Goal: Connect with others: Connect with others

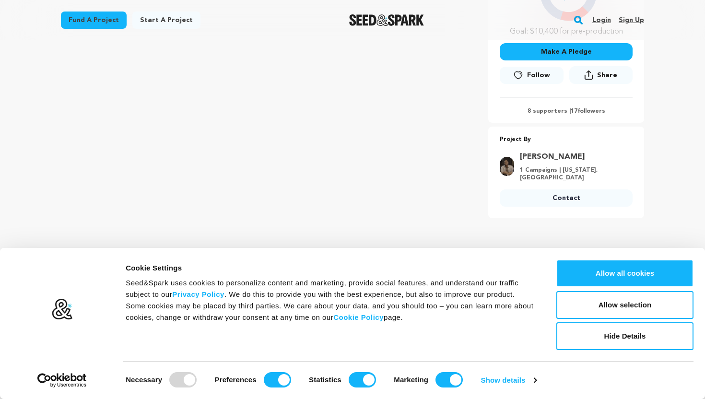
scroll to position [264, 0]
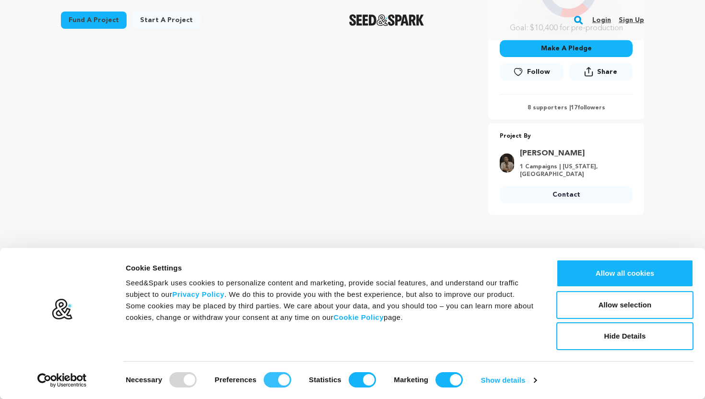
click at [266, 386] on input "Preferences" at bounding box center [277, 379] width 27 height 15
checkbox input "false"
click at [362, 378] on input "Statistics" at bounding box center [362, 379] width 27 height 15
checkbox input "false"
click at [446, 375] on input "Marketing" at bounding box center [448, 379] width 27 height 15
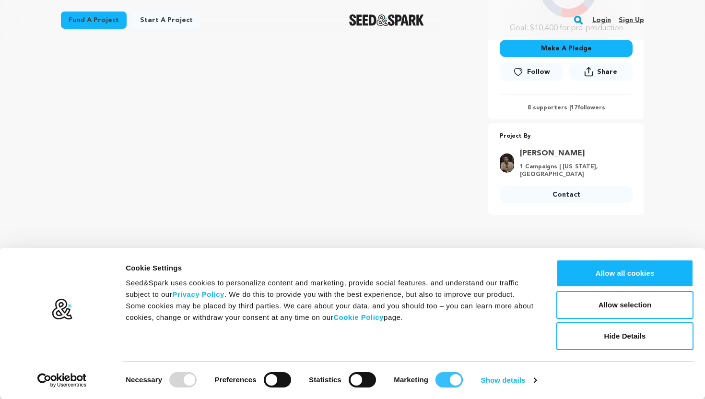
checkbox input "false"
click at [646, 312] on button "Allow selection" at bounding box center [624, 305] width 137 height 28
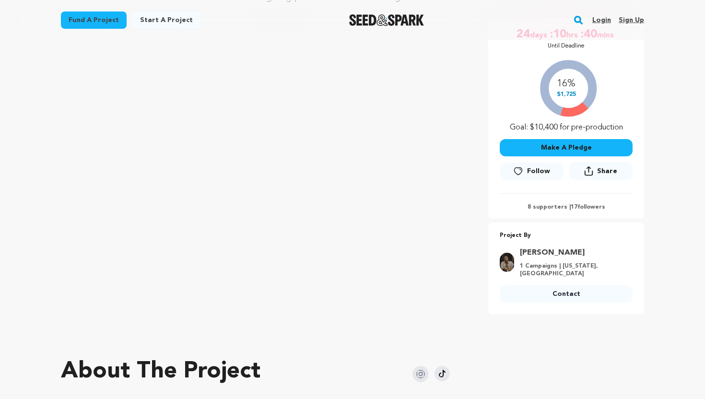
scroll to position [95, 0]
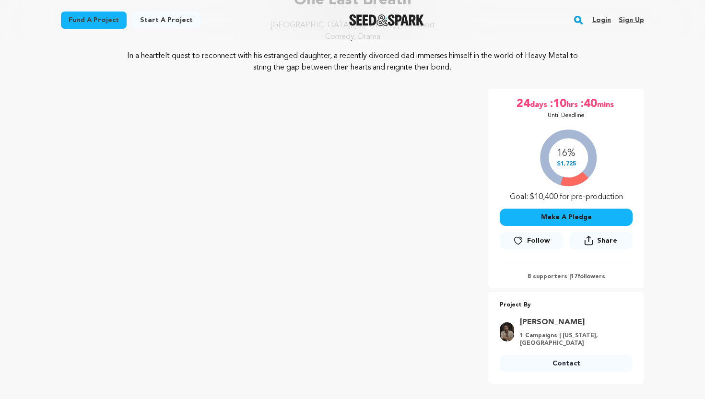
click at [529, 240] on span "Follow" at bounding box center [538, 241] width 23 height 10
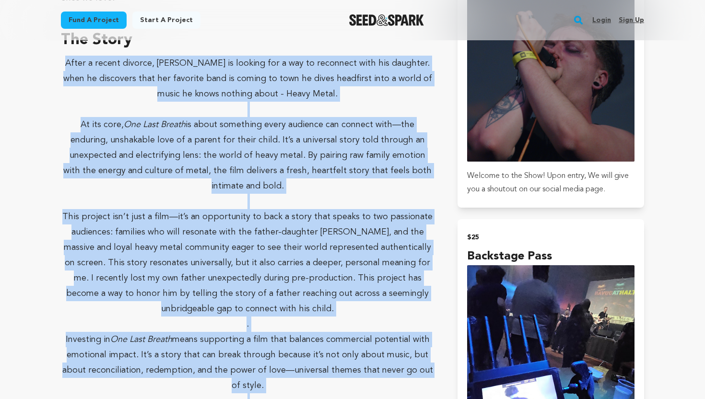
scroll to position [697, 0]
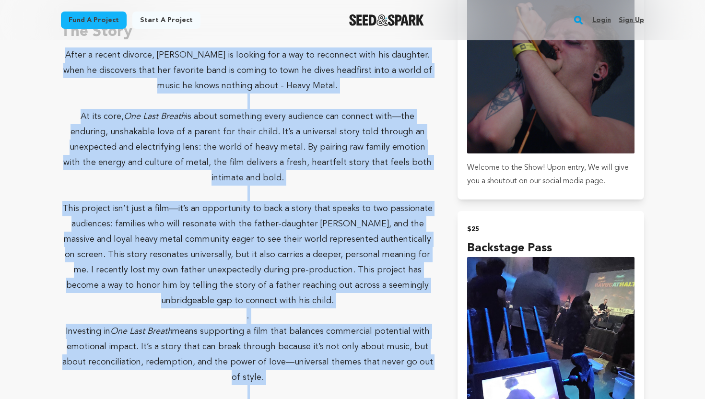
drag, startPoint x: 61, startPoint y: 105, endPoint x: 435, endPoint y: 320, distance: 431.9
copy div "Lorem i dolors ametcon, Adi el seddoei tem i utl et doloremag aliq eni adminimv…"
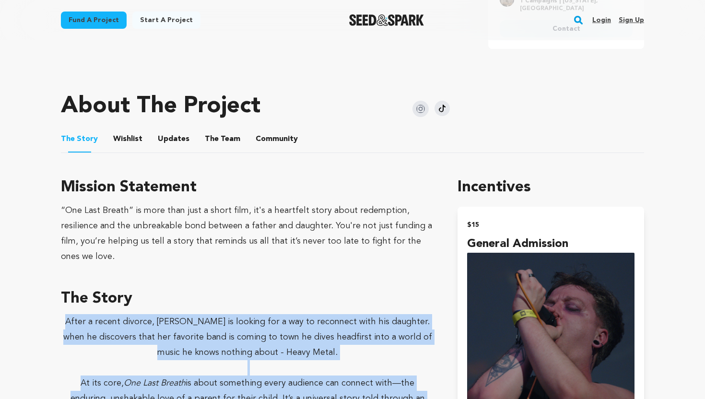
scroll to position [420, 0]
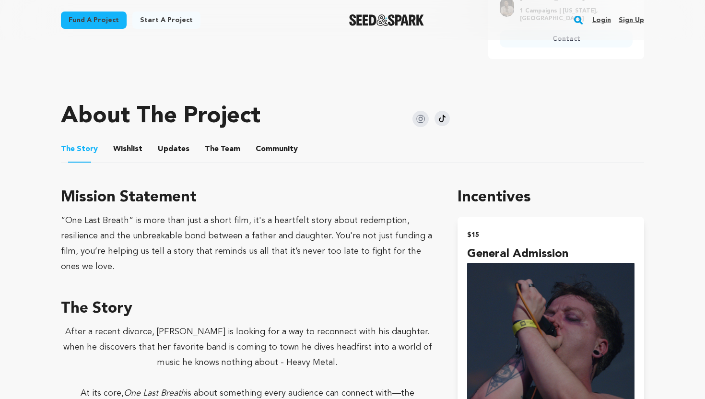
click at [72, 225] on div "“One Last Breath” is more than just a short film, it's a heartfelt story about …" at bounding box center [247, 243] width 373 height 61
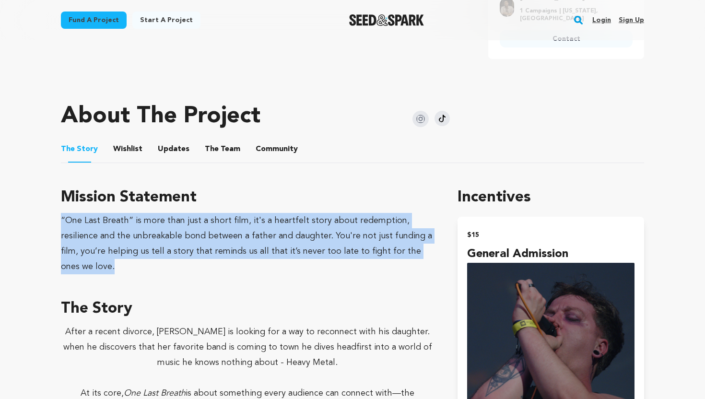
drag, startPoint x: 60, startPoint y: 212, endPoint x: 425, endPoint y: 244, distance: 366.2
click at [425, 244] on div "“One Last Breath” is more than just a short film, it's a heartfelt story about …" at bounding box center [247, 243] width 373 height 61
copy div "“One Last Breath” is more than just a short film, it's a heartfelt story about …"
